Goal: Check status: Check status

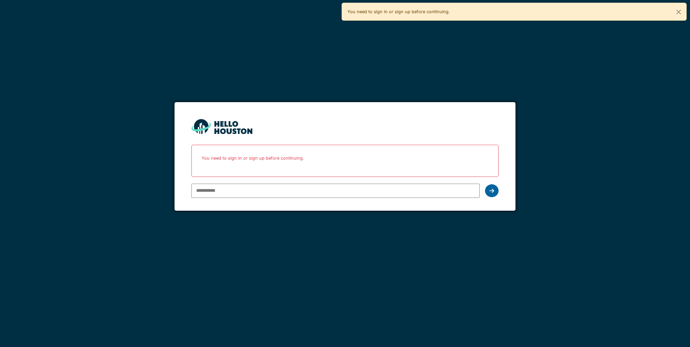
type input "**********"
click at [495, 190] on div at bounding box center [492, 190] width 14 height 13
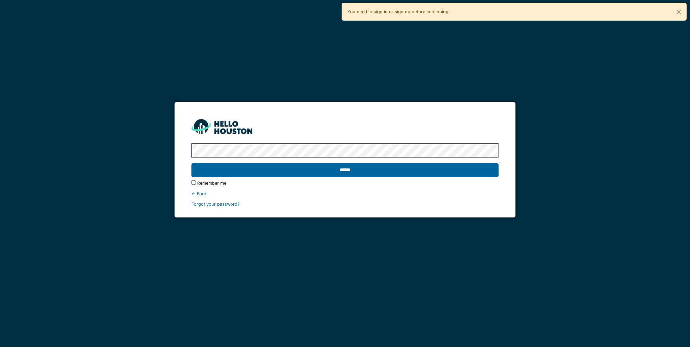
click at [334, 171] on input "******" at bounding box center [345, 170] width 307 height 14
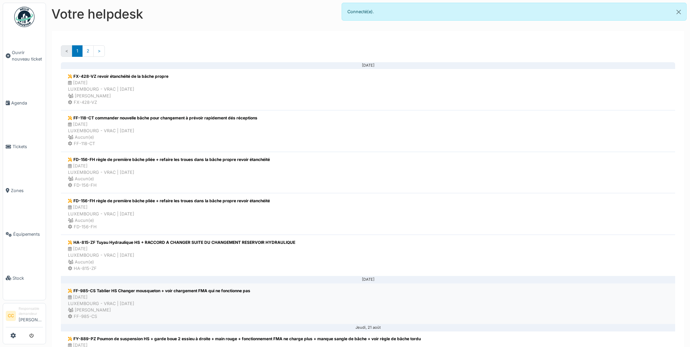
scroll to position [102, 0]
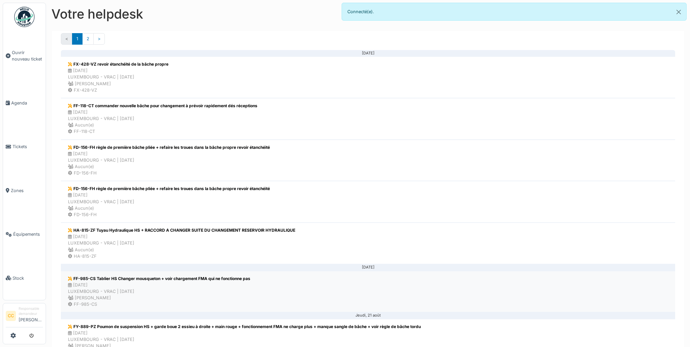
click at [107, 284] on div "25/08/2025 LUXEMBOURG - VRAC | Il y a 1 jour(s) Christopher Peterle" at bounding box center [159, 292] width 182 height 20
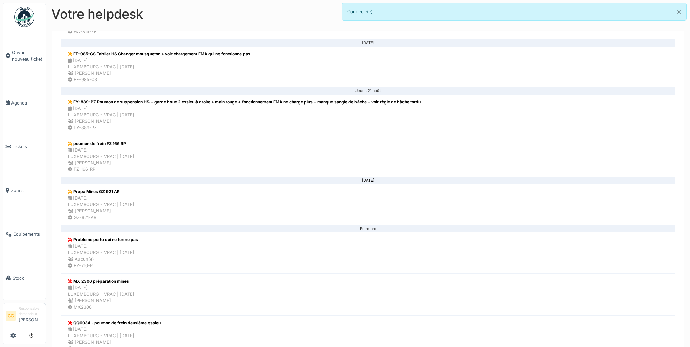
scroll to position [338, 0]
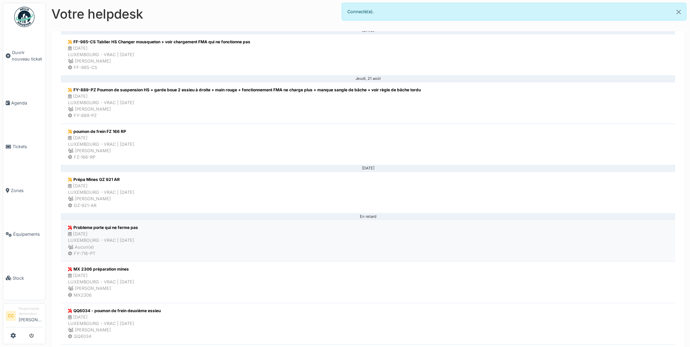
click at [79, 237] on div "15/08/2025 LUXEMBOURG - VRAC | Il y a 11 jour(s) Aucun(e)" at bounding box center [103, 241] width 70 height 20
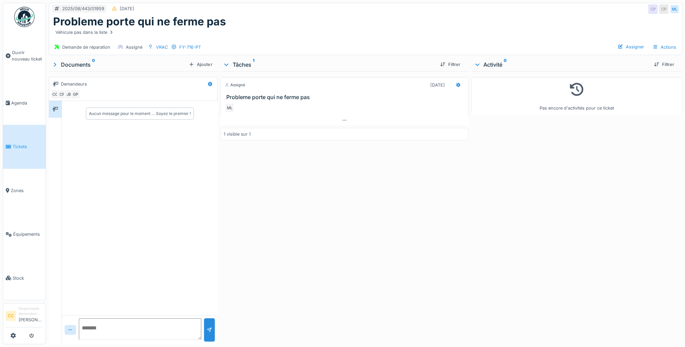
click at [93, 323] on textarea at bounding box center [140, 329] width 123 height 22
type textarea "*"
click at [207, 332] on div at bounding box center [209, 330] width 5 height 6
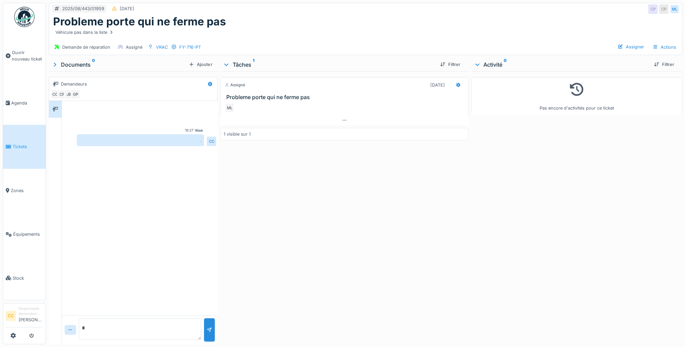
click at [20, 147] on span "Tickets" at bounding box center [28, 147] width 30 height 6
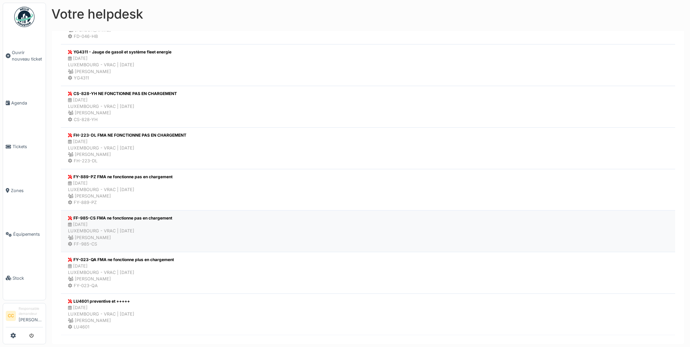
scroll to position [681, 0]
